Goal: Entertainment & Leisure: Consume media (video, audio)

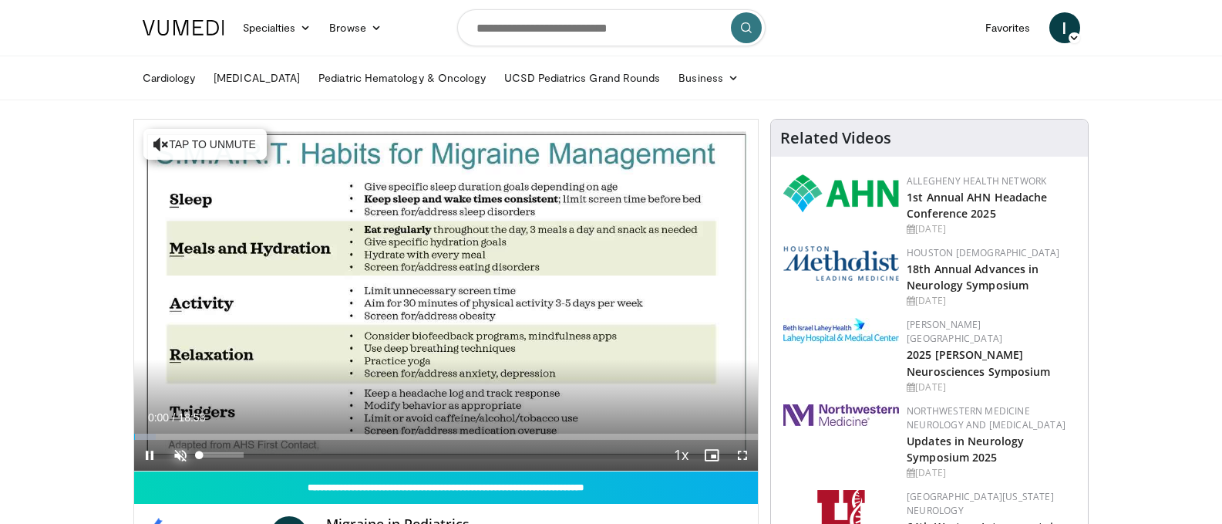
click at [173, 448] on span "Video Player" at bounding box center [180, 455] width 31 height 31
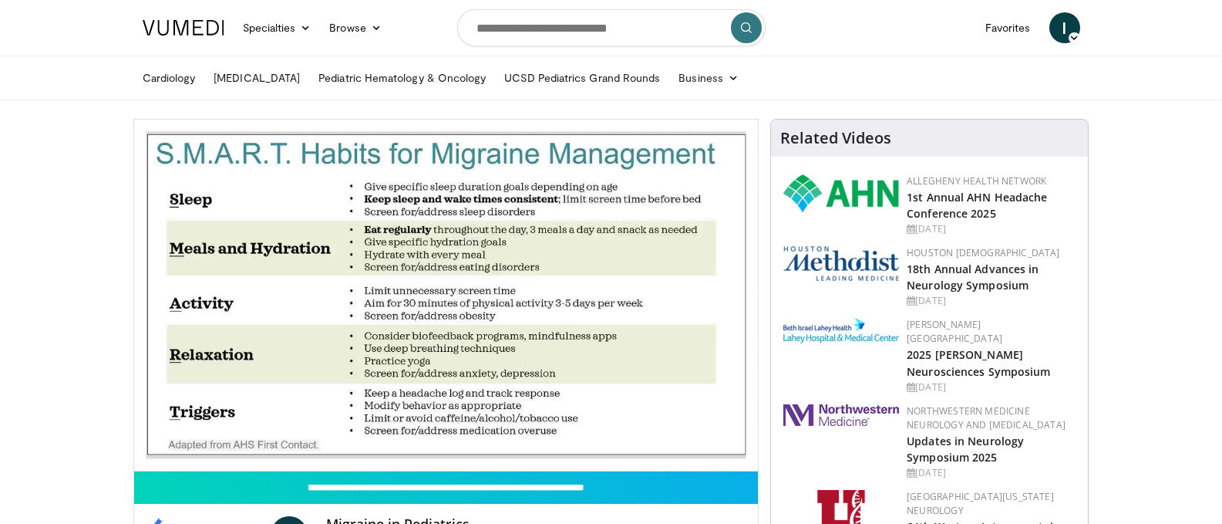
click at [872, 90] on ul "Cardiology [MEDICAL_DATA] Pediatric Hematology & Oncology UCSD Pediatrics Grand…" at bounding box center [611, 77] width 956 height 43
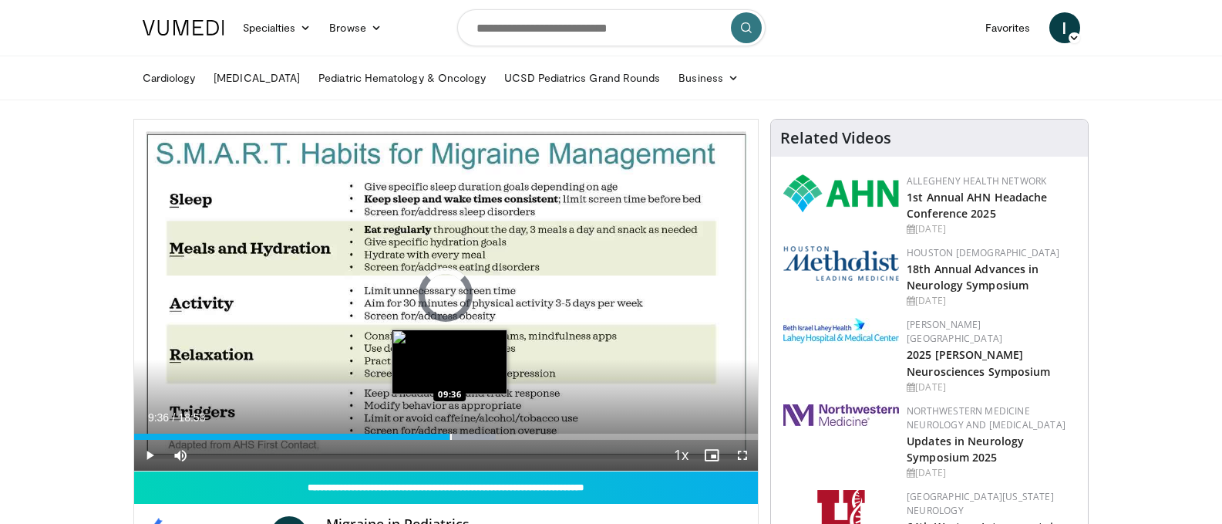
click at [450, 432] on div "Loaded : 58.04% 09:36 09:36" at bounding box center [446, 432] width 625 height 15
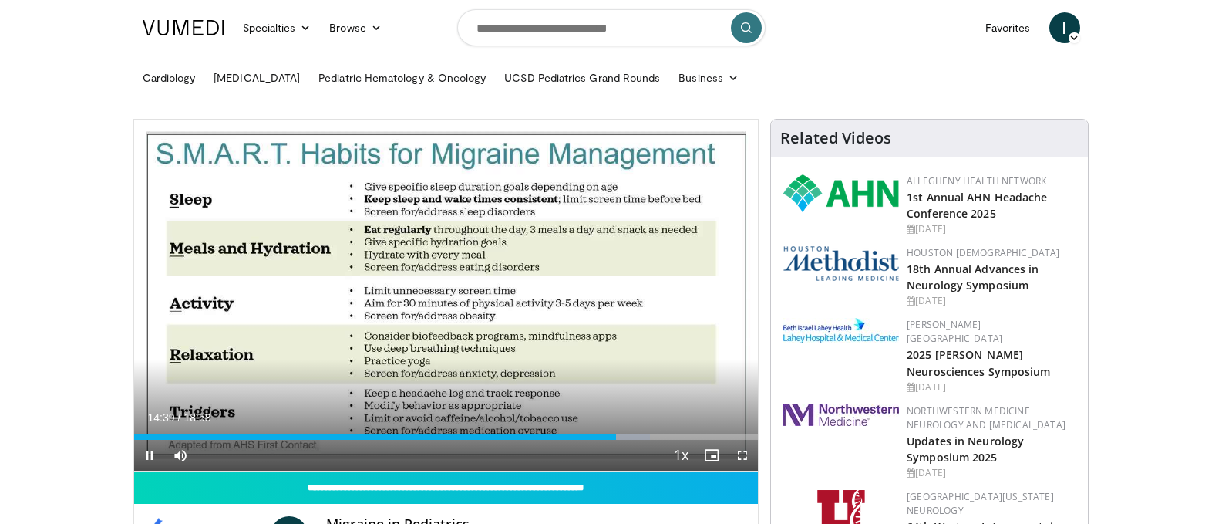
click at [599, 440] on div "Current Time 14:39 / Duration 18:58 Pause Skip Backward Skip Forward Mute 100% …" at bounding box center [446, 455] width 625 height 31
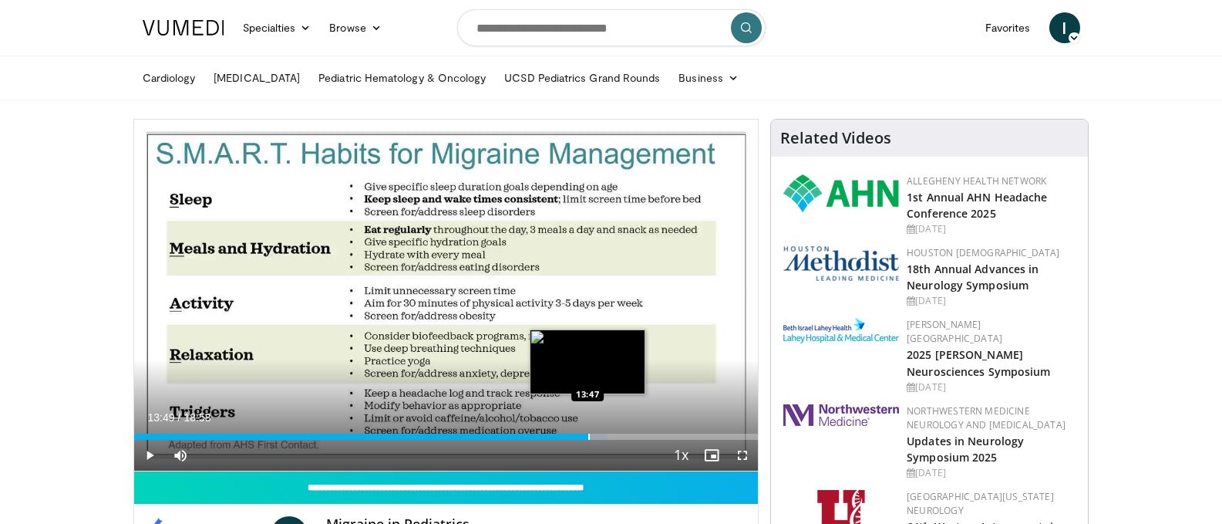
click at [588, 435] on div "Progress Bar" at bounding box center [589, 436] width 2 height 6
click at [596, 433] on div "Progress Bar" at bounding box center [597, 436] width 2 height 6
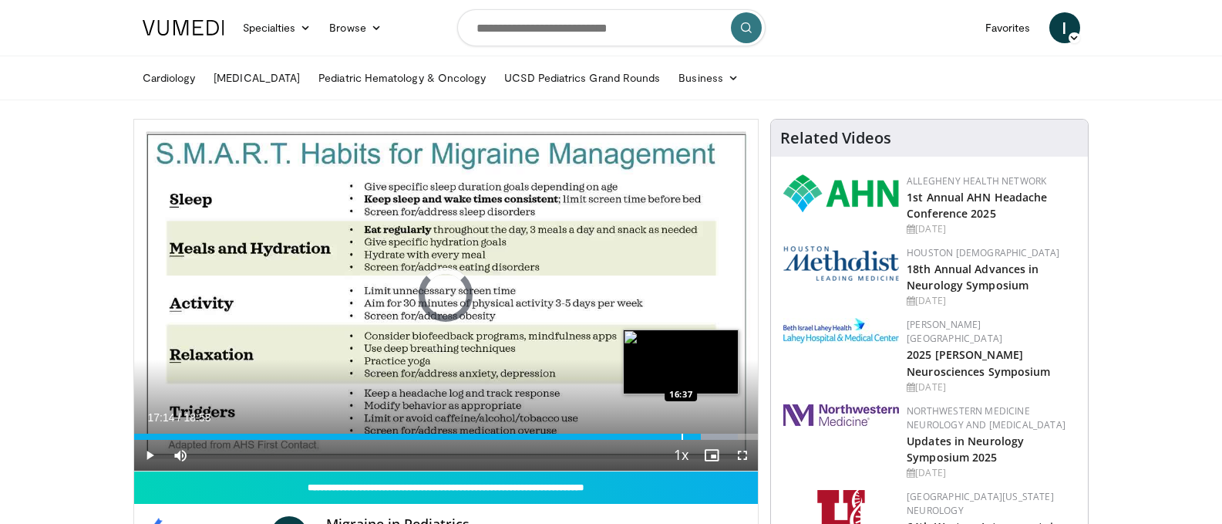
click at [682, 433] on div "Progress Bar" at bounding box center [683, 436] width 2 height 6
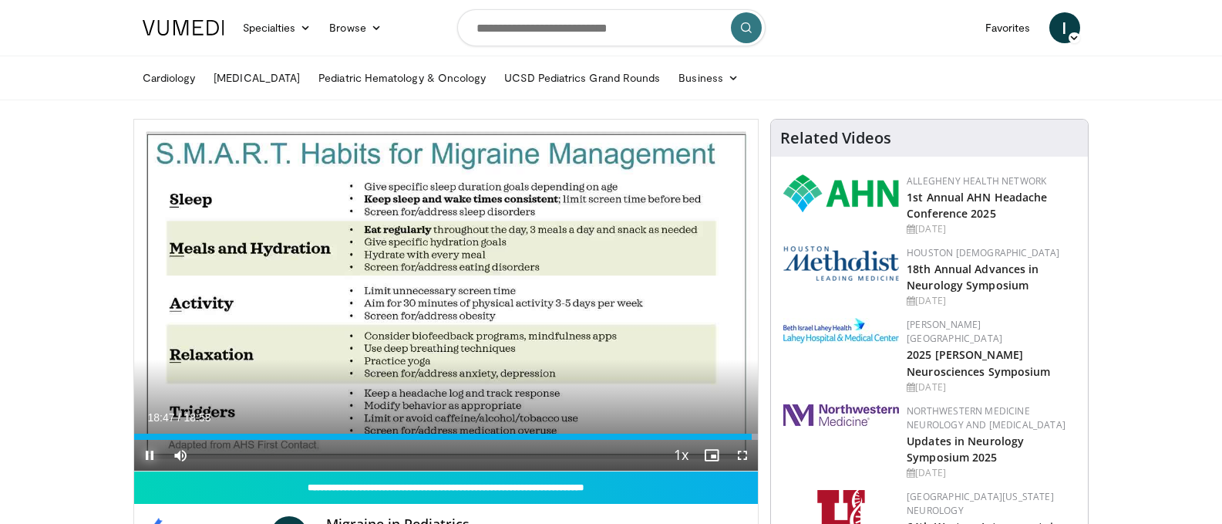
click at [145, 458] on span "Video Player" at bounding box center [149, 455] width 31 height 31
